Goal: Information Seeking & Learning: Learn about a topic

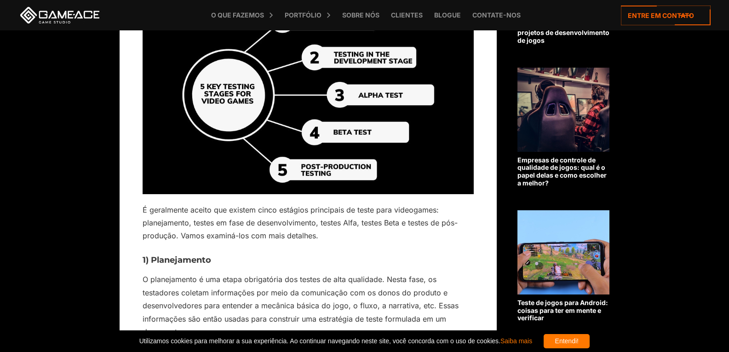
scroll to position [556, 0]
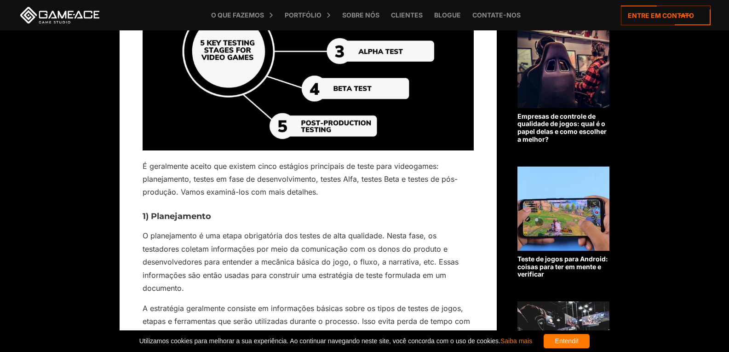
scroll to position [556, 0]
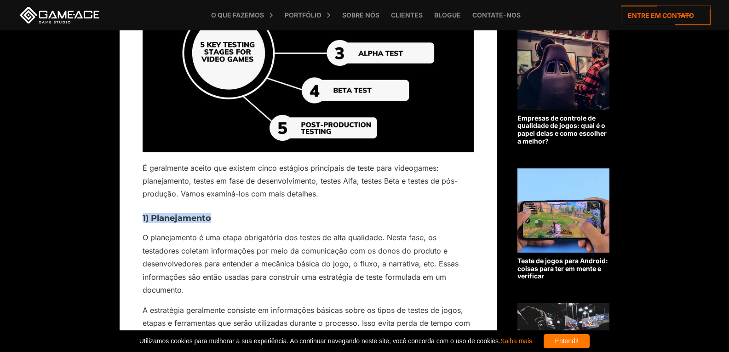
drag, startPoint x: 143, startPoint y: 229, endPoint x: 212, endPoint y: 229, distance: 69.9
click at [212, 223] on h3 "1) Planejamento" at bounding box center [308, 218] width 331 height 9
copy font "1) Planejamento"
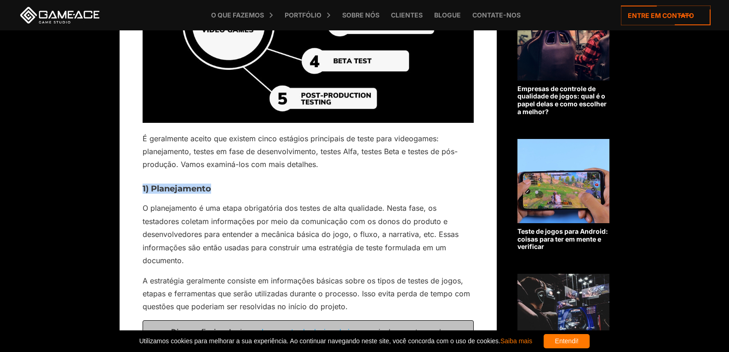
scroll to position [602, 0]
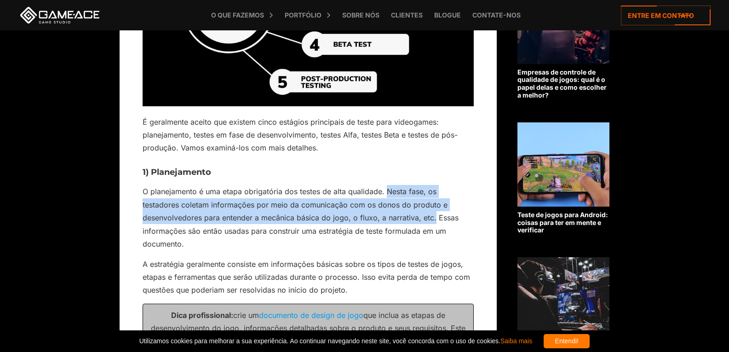
drag, startPoint x: 385, startPoint y: 202, endPoint x: 433, endPoint y: 232, distance: 56.6
click at [433, 232] on font "O planejamento é uma etapa obrigatória dos testes de alta qualidade. Nesta fase…" at bounding box center [301, 218] width 316 height 62
copy font "Nesta fase, os testadores coletam informações por meio da comunicação com os do…"
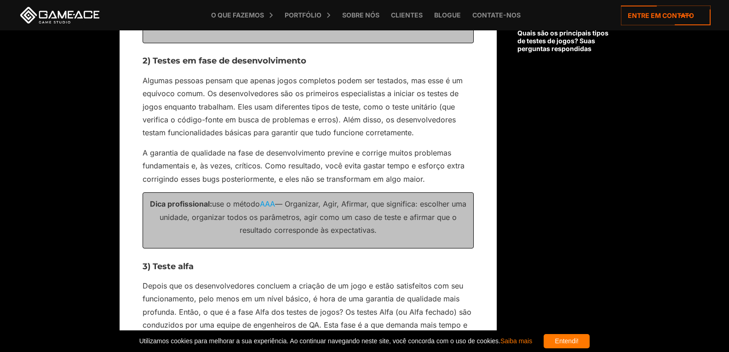
scroll to position [924, 0]
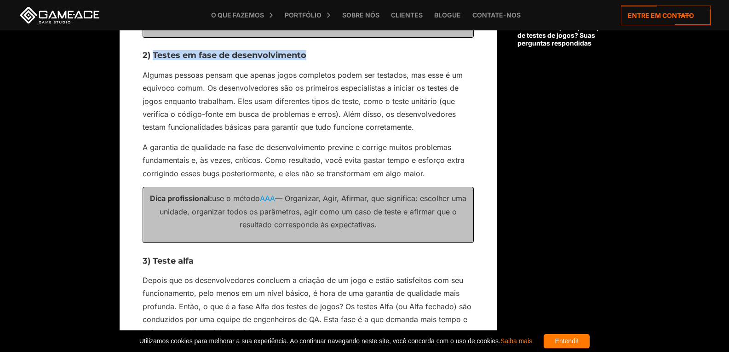
drag, startPoint x: 153, startPoint y: 68, endPoint x: 305, endPoint y: 68, distance: 151.8
click at [305, 60] on font "2) Testes em fase de desenvolvimento" at bounding box center [225, 55] width 164 height 10
copy font "Testes em fase de desenvolvimento"
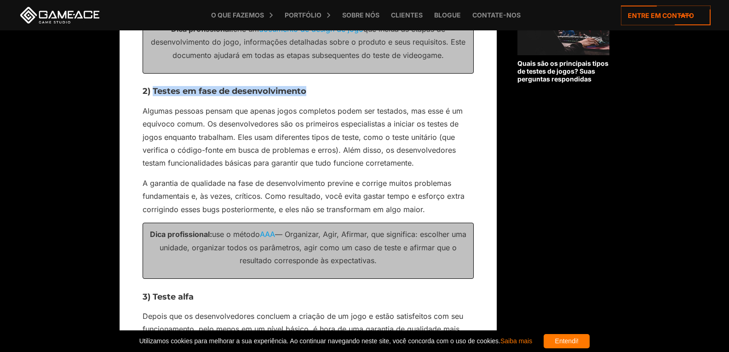
scroll to position [878, 0]
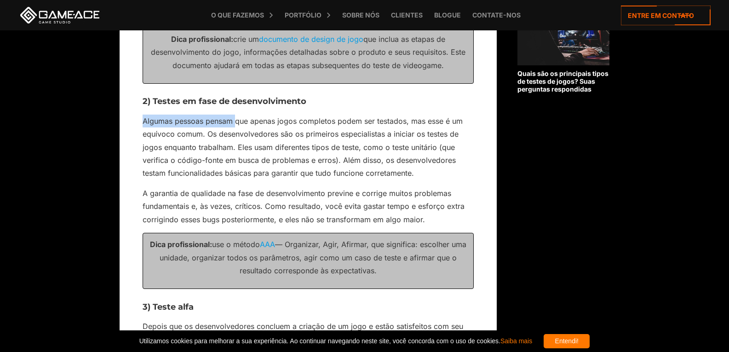
drag, startPoint x: 142, startPoint y: 133, endPoint x: 237, endPoint y: 138, distance: 95.3
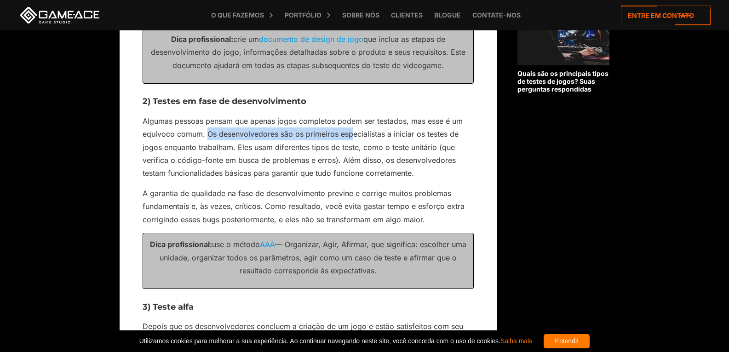
drag, startPoint x: 209, startPoint y: 148, endPoint x: 350, endPoint y: 147, distance: 141.2
click at [350, 147] on font "Algumas pessoas pensam que apenas jogos completos podem ser testados, mas esse …" at bounding box center [303, 147] width 320 height 62
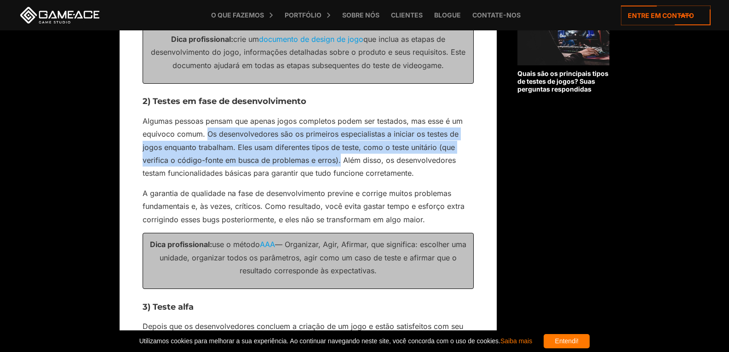
drag, startPoint x: 208, startPoint y: 146, endPoint x: 339, endPoint y: 170, distance: 133.7
click at [339, 170] on font "Algumas pessoas pensam que apenas jogos completos podem ser testados, mas esse …" at bounding box center [303, 147] width 320 height 62
copy font "Os desenvolvedores são os primeiros especialistas a iniciar os testes de jogos …"
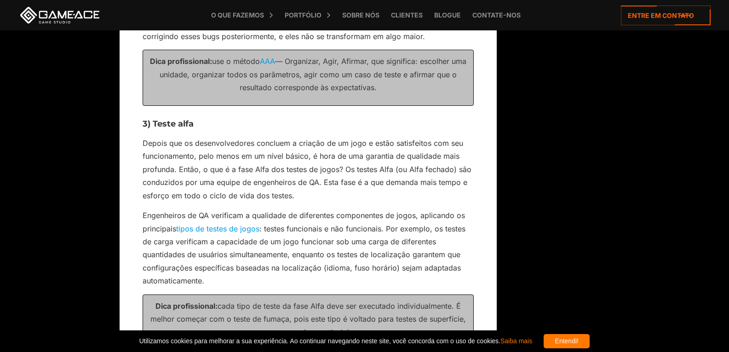
scroll to position [1062, 0]
drag, startPoint x: 153, startPoint y: 133, endPoint x: 193, endPoint y: 135, distance: 40.1
click at [193, 128] on font "3) Teste alfa" at bounding box center [168, 123] width 51 height 10
copy font "Teste alfa"
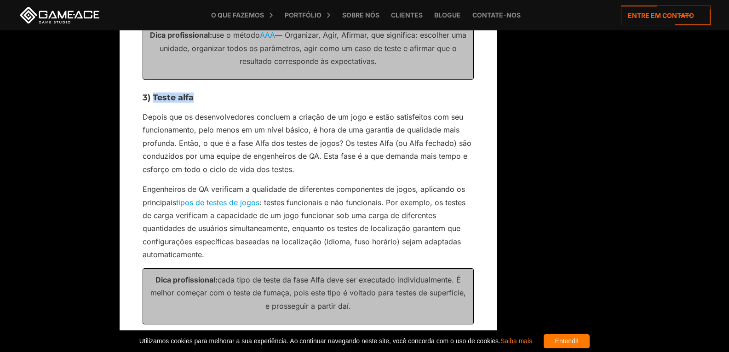
scroll to position [1108, 0]
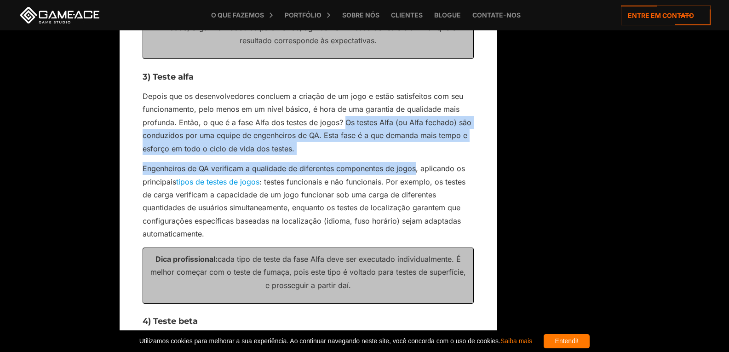
drag, startPoint x: 344, startPoint y: 137, endPoint x: 416, endPoint y: 181, distance: 83.6
copy div "Os testes Alfa (ou Alfa fechado) são conduzidos por uma equipe de engenheiros d…"
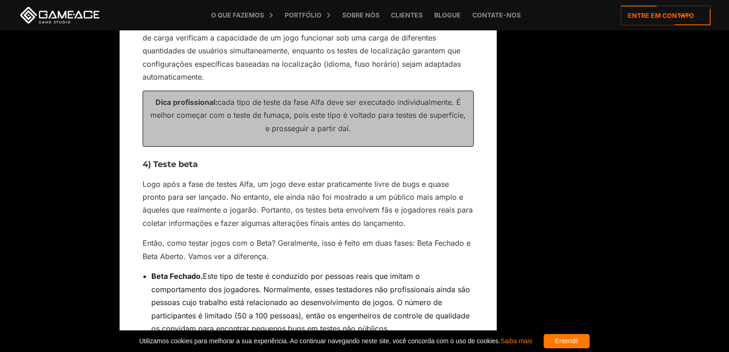
scroll to position [1292, 0]
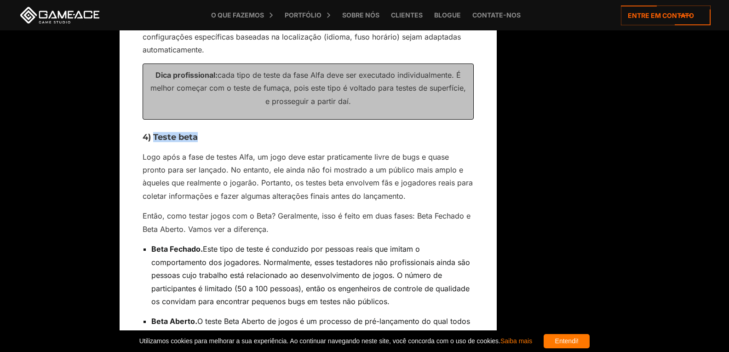
drag, startPoint x: 155, startPoint y: 151, endPoint x: 198, endPoint y: 151, distance: 43.7
click at [198, 142] on font "4) Teste beta" at bounding box center [170, 137] width 55 height 10
copy font "Teste beta"
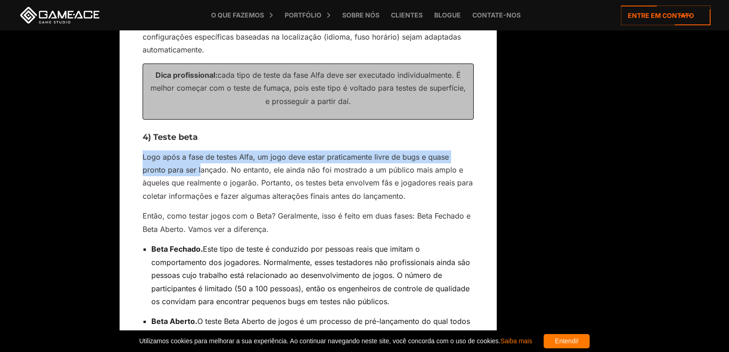
drag, startPoint x: 142, startPoint y: 169, endPoint x: 169, endPoint y: 194, distance: 36.8
click at [172, 189] on div "Cinco etapas principais de teste de videogame Atualizado: [DATE] O teste de jog…" at bounding box center [308, 230] width 377 height 2517
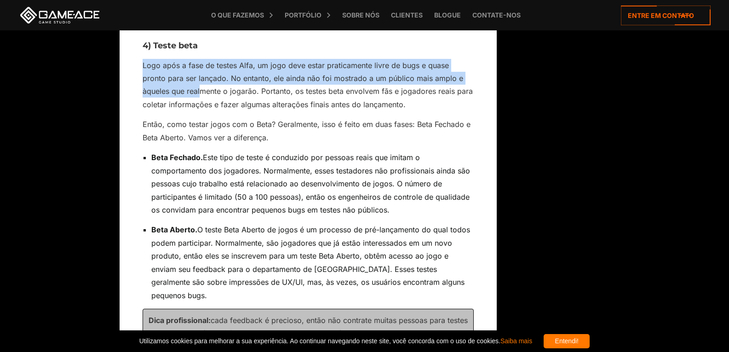
scroll to position [1384, 0]
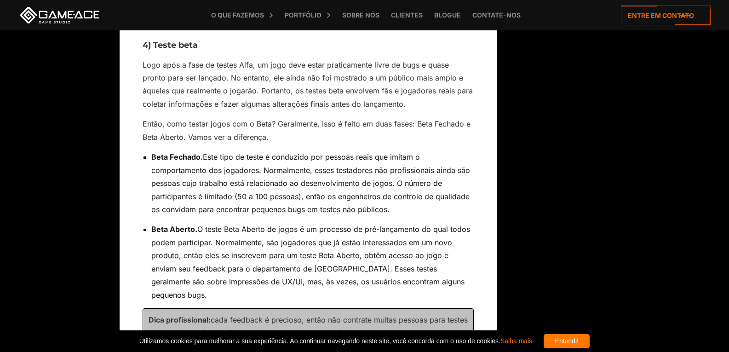
click at [138, 155] on div "Cinco etapas principais de teste de videogame Atualizado: [DATE] O teste de jog…" at bounding box center [308, 138] width 377 height 2517
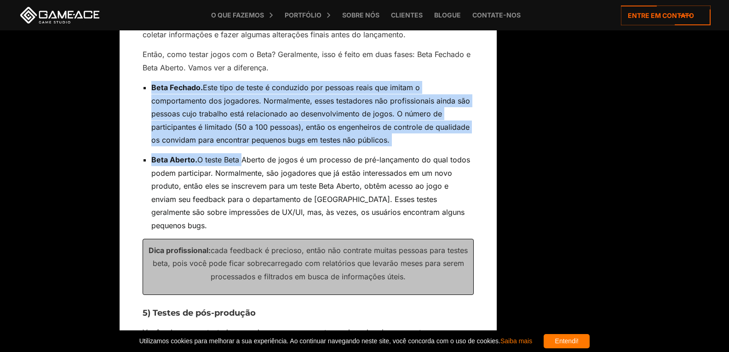
scroll to position [1476, 0]
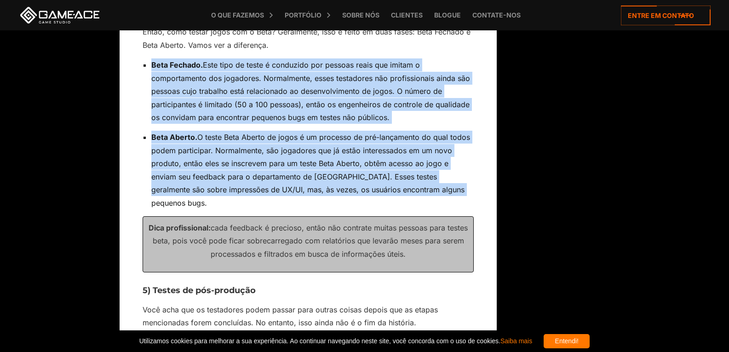
drag, startPoint x: 151, startPoint y: 168, endPoint x: 484, endPoint y: 198, distance: 334.3
click at [484, 198] on div "Cinco etapas principais de teste de videogame Atualizado: [DATE] O teste de jog…" at bounding box center [308, 46] width 377 height 2517
copy ul "Beta Fechado. Este tipo de teste é conduzido por pessoas reais que imitam o com…"
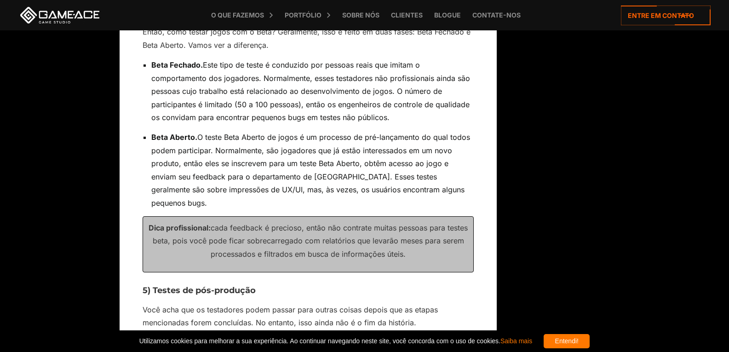
click at [253, 321] on font "Você acha que os testadores podem passar para outras coisas depois que as etapa…" at bounding box center [290, 316] width 295 height 22
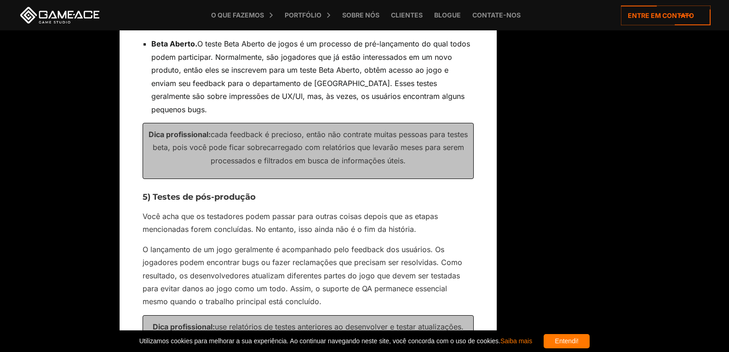
scroll to position [1568, 0]
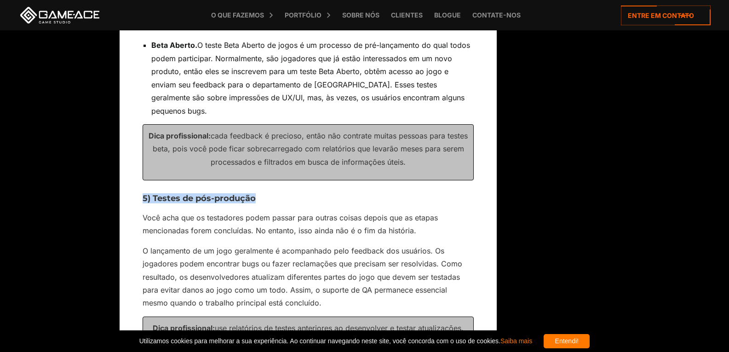
drag, startPoint x: 141, startPoint y: 198, endPoint x: 273, endPoint y: 197, distance: 132.4
copy font "5) Testes de pós-produção"
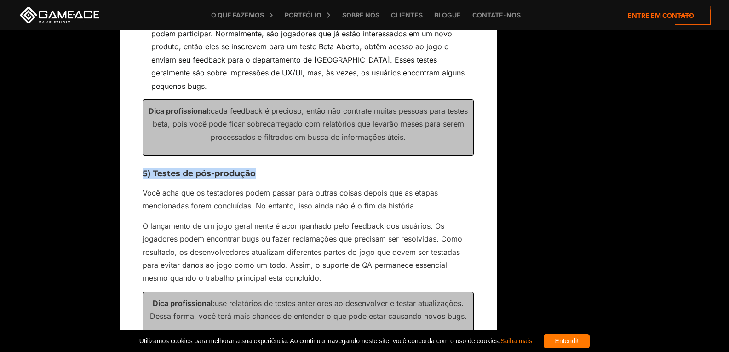
scroll to position [1614, 0]
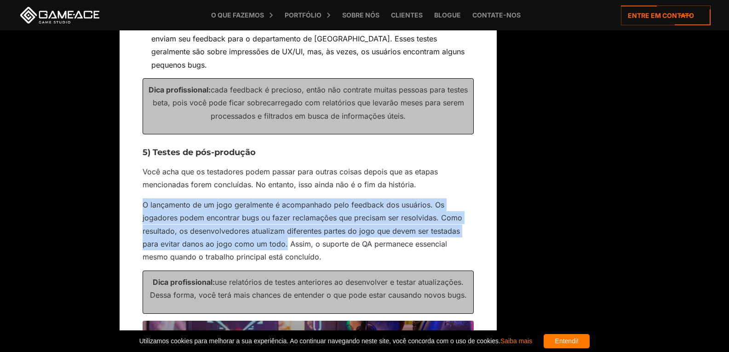
drag, startPoint x: 144, startPoint y: 205, endPoint x: 285, endPoint y: 244, distance: 146.5
click at [285, 244] on font "O lançamento de um jogo geralmente é acompanhado pelo feedback dos usuários. Os…" at bounding box center [303, 231] width 320 height 62
copy font "O lançamento de um jogo geralmente é acompanhado pelo feedback dos usuários. Os…"
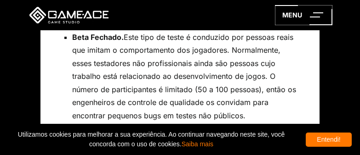
scroll to position [1568, 0]
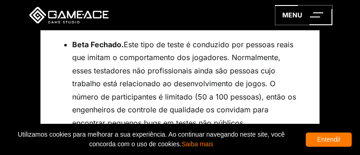
click at [185, 25] on div "menu" at bounding box center [180, 15] width 360 height 30
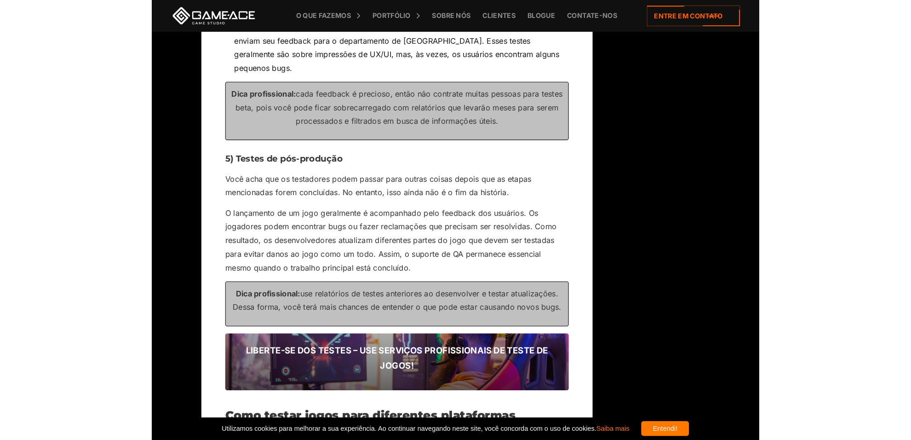
scroll to position [1672, 0]
